Goal: Check status: Check status

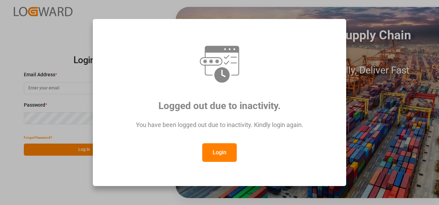
drag, startPoint x: 219, startPoint y: 150, endPoint x: 165, endPoint y: 131, distance: 57.3
click at [218, 150] on button "Login" at bounding box center [219, 152] width 34 height 19
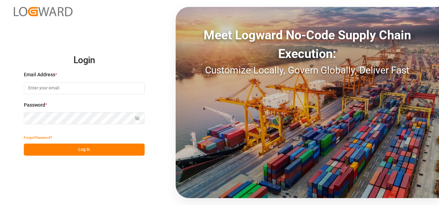
click at [65, 88] on input at bounding box center [84, 88] width 121 height 12
type input "[PERSON_NAME][EMAIL_ADDRESS][PERSON_NAME][DOMAIN_NAME]"
click at [139, 118] on icon "button" at bounding box center [137, 118] width 5 height 5
drag, startPoint x: 139, startPoint y: 118, endPoint x: 122, endPoint y: 134, distance: 23.2
click at [138, 118] on icon "button" at bounding box center [137, 118] width 5 height 5
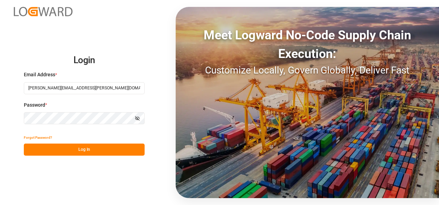
drag, startPoint x: 94, startPoint y: 148, endPoint x: 187, endPoint y: 139, distance: 92.8
click at [95, 148] on button "Log In" at bounding box center [84, 149] width 121 height 12
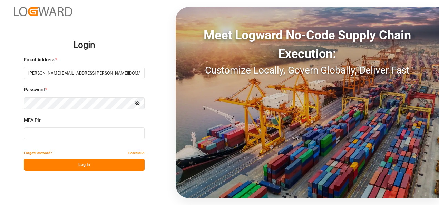
click at [54, 133] on input at bounding box center [84, 133] width 121 height 12
type input "926002"
click at [84, 166] on button "Log In" at bounding box center [84, 165] width 121 height 12
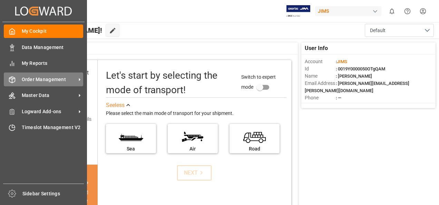
click at [59, 79] on span "Order Management" at bounding box center [49, 79] width 54 height 7
click at [81, 80] on icon at bounding box center [79, 79] width 7 height 7
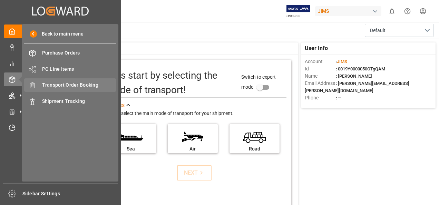
click at [74, 84] on span "Transport Order Booking" at bounding box center [79, 84] width 74 height 7
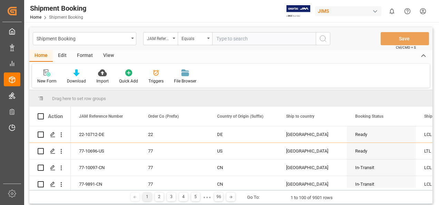
click at [240, 38] on input "text" at bounding box center [263, 38] width 103 height 13
paste input "77-9571-CN"
type input "77-9571-CN"
click at [325, 38] on icon "search button" at bounding box center [323, 38] width 8 height 8
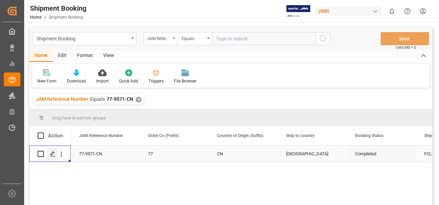
click at [51, 154] on icon "Press SPACE to select this row." at bounding box center [53, 154] width 6 height 6
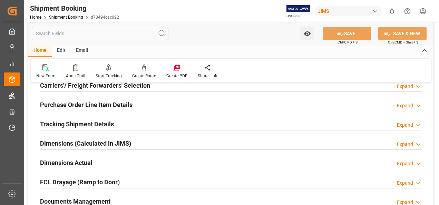
scroll to position [138, 0]
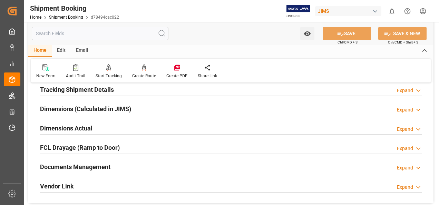
drag, startPoint x: 89, startPoint y: 166, endPoint x: 137, endPoint y: 161, distance: 48.5
click at [89, 165] on h2 "Documents Management" at bounding box center [75, 166] width 70 height 9
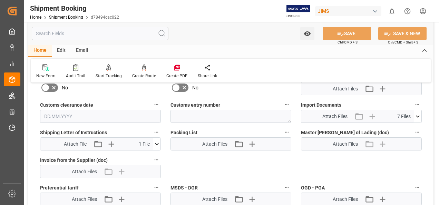
scroll to position [310, 0]
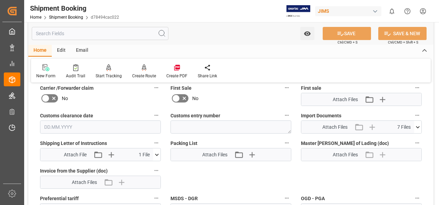
click at [418, 126] on icon at bounding box center [417, 126] width 7 height 7
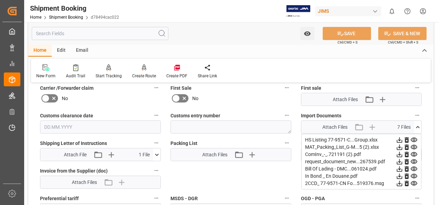
click at [398, 154] on icon at bounding box center [399, 154] width 7 height 7
